Goal: Transaction & Acquisition: Purchase product/service

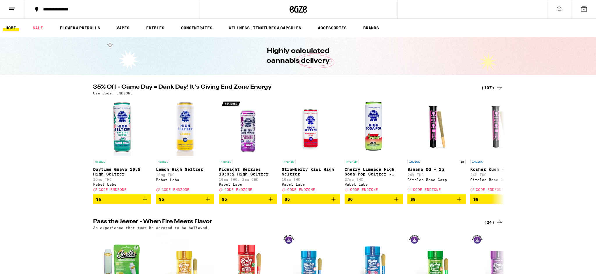
click at [563, 10] on button at bounding box center [559, 9] width 24 height 18
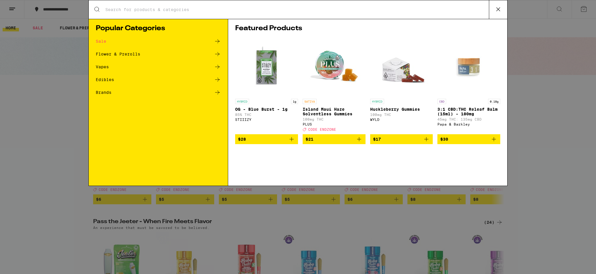
click at [116, 8] on input "Search for Products" at bounding box center [297, 9] width 384 height 5
type input "garlic starship"
